Goal: Find specific page/section

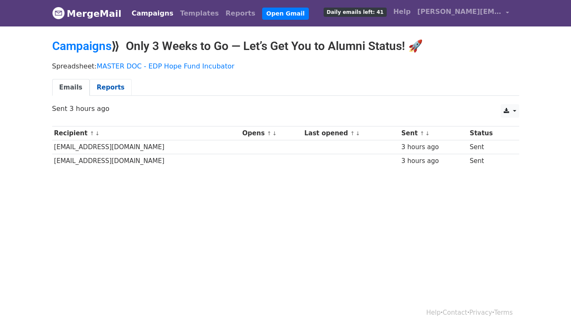
click at [98, 88] on link "Reports" at bounding box center [111, 87] width 42 height 17
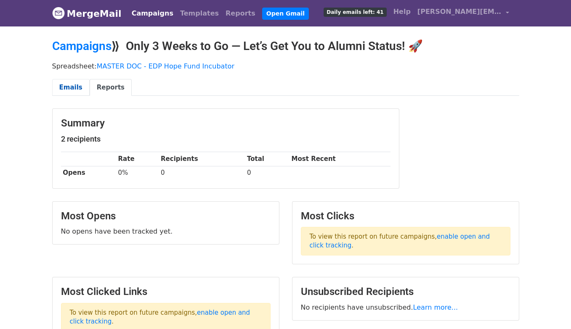
click at [74, 86] on link "Emails" at bounding box center [70, 87] width 37 height 17
